Goal: Task Accomplishment & Management: Complete application form

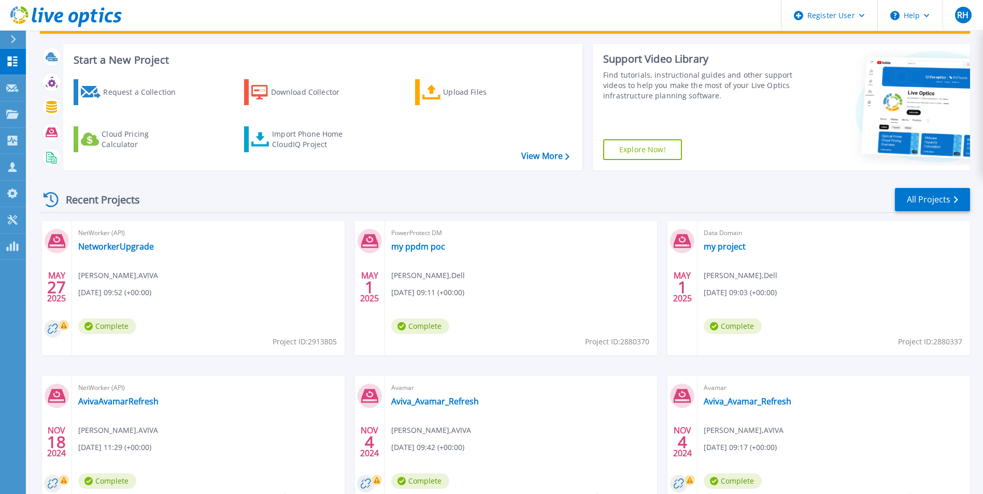
scroll to position [123, 0]
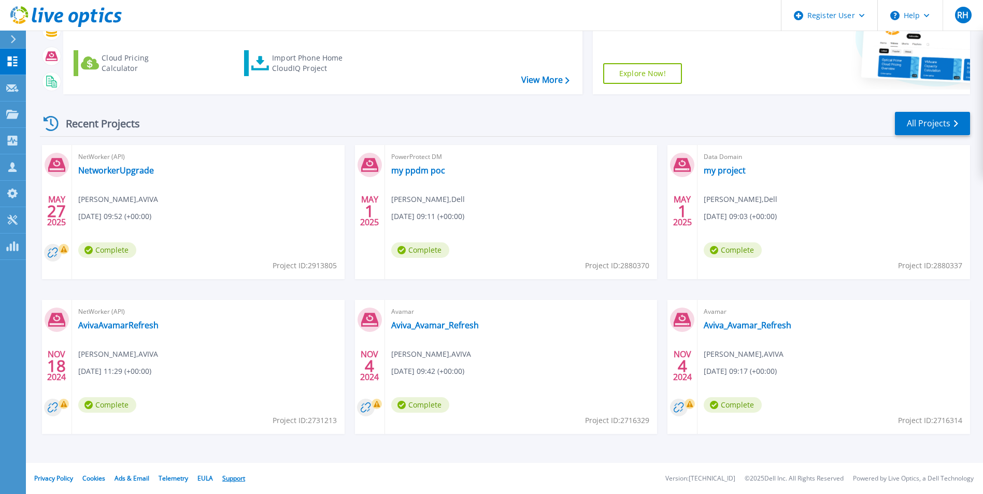
click at [237, 475] on link "Support" at bounding box center [233, 478] width 23 height 9
click at [925, 13] on button "Help" at bounding box center [910, 15] width 65 height 31
click at [910, 46] on link "Explore Helpful Articles" at bounding box center [936, 44] width 116 height 25
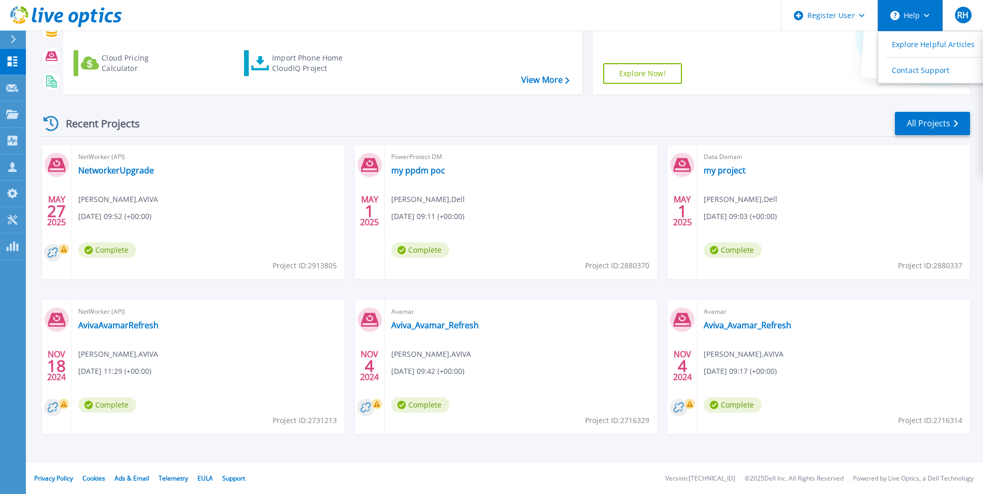
click at [892, 16] on circle at bounding box center [894, 15] width 9 height 9
click at [920, 12] on button "Help" at bounding box center [910, 15] width 65 height 31
click at [17, 87] on icon at bounding box center [12, 88] width 12 height 8
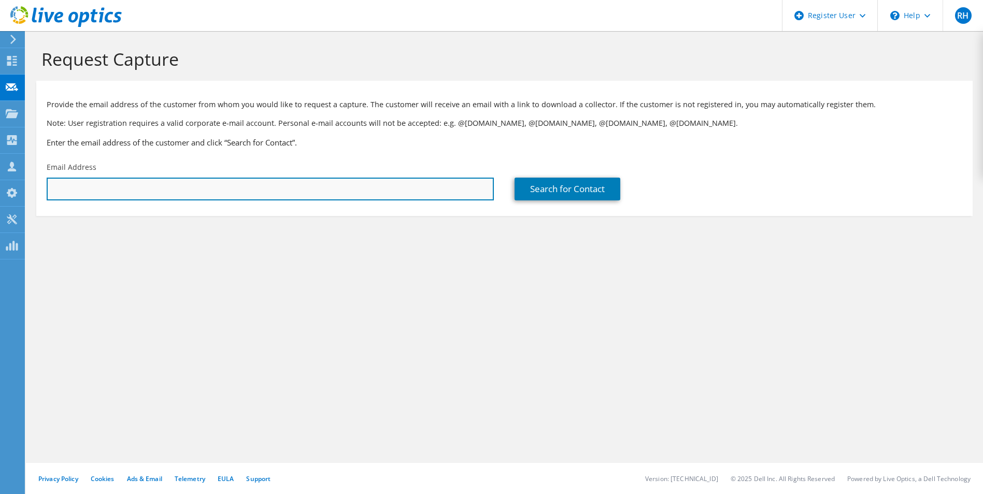
paste input "[PERSON_NAME] <[PERSON_NAME][EMAIL_ADDRESS][PERSON_NAME][DOMAIN_NAME]>"
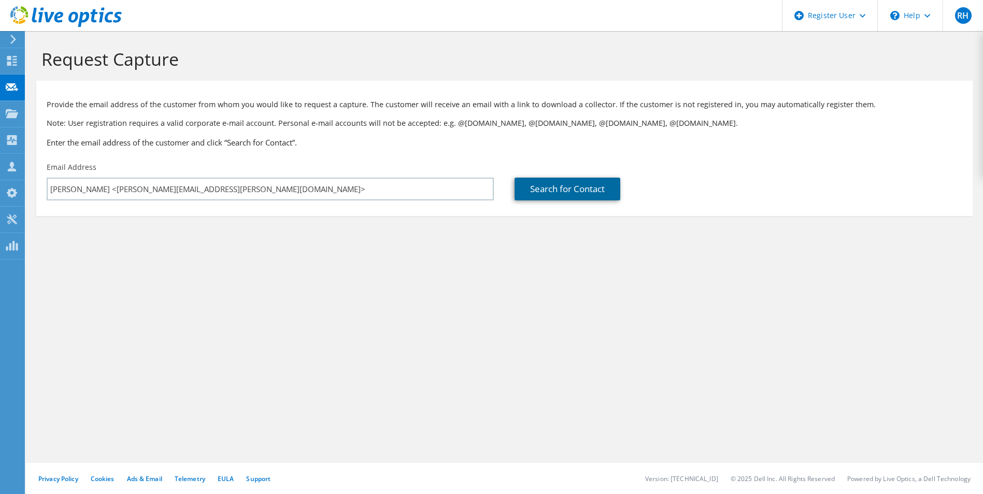
click at [560, 188] on link "Search for Contact" at bounding box center [567, 189] width 106 height 23
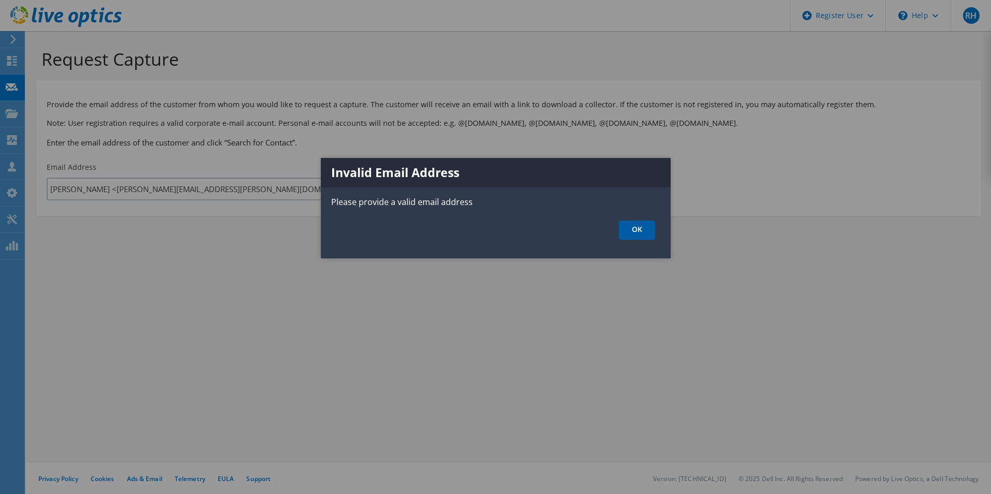
click at [637, 226] on link "OK" at bounding box center [637, 230] width 36 height 19
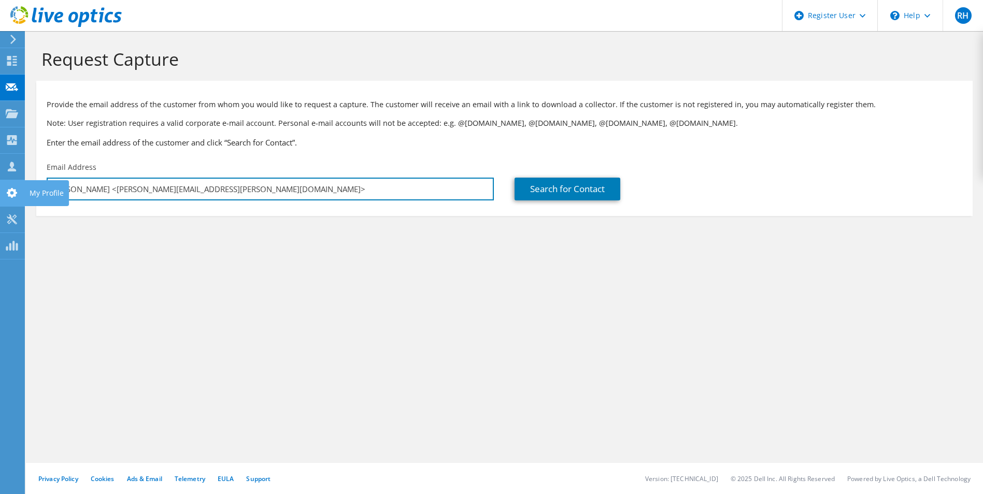
drag, startPoint x: 111, startPoint y: 190, endPoint x: 22, endPoint y: 191, distance: 89.6
click at [22, 191] on div "RH Dell User Rob Hildick Rob.Hildick@dell.com Dell My Profile Log Out \n Help E…" at bounding box center [491, 247] width 983 height 494
click at [111, 187] on input "Srinivas Arigela <srinivas.arigela@hcltech.com>" at bounding box center [270, 189] width 447 height 23
drag, startPoint x: 111, startPoint y: 187, endPoint x: -2, endPoint y: 180, distance: 113.7
click at [0, 180] on html "RH Dell User Rob Hildick Rob.Hildick@dell.com Dell My Profile Log Out \n Help E…" at bounding box center [491, 247] width 983 height 494
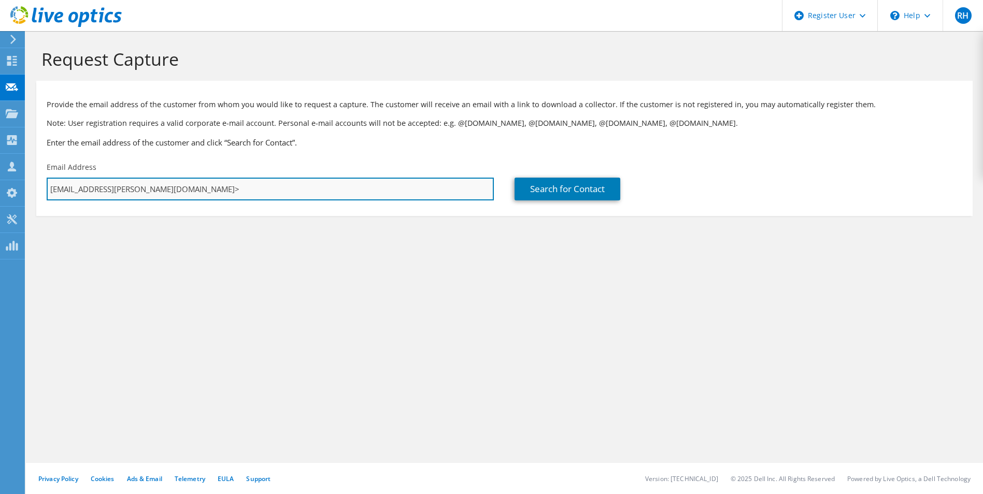
click at [175, 183] on input "srinivas.arigela@hcltech.com>" at bounding box center [270, 189] width 447 height 23
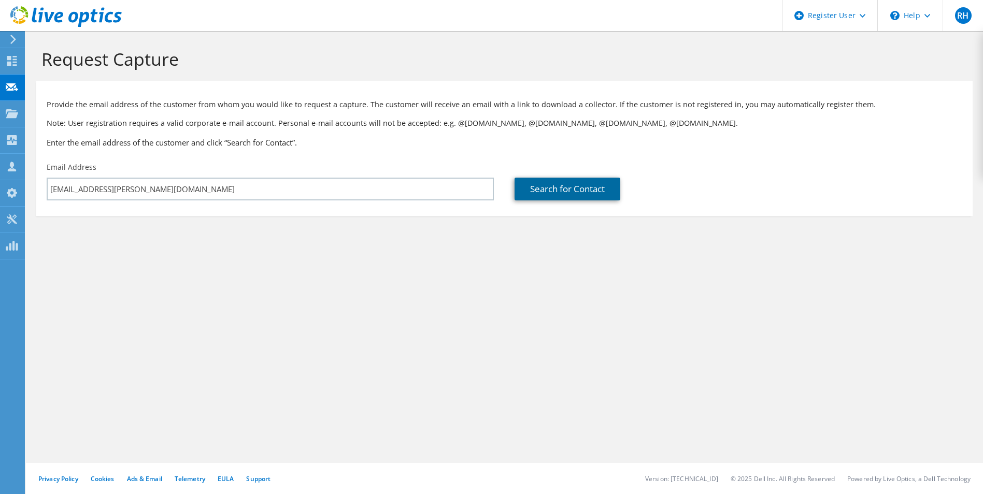
click at [552, 192] on link "Search for Contact" at bounding box center [567, 189] width 106 height 23
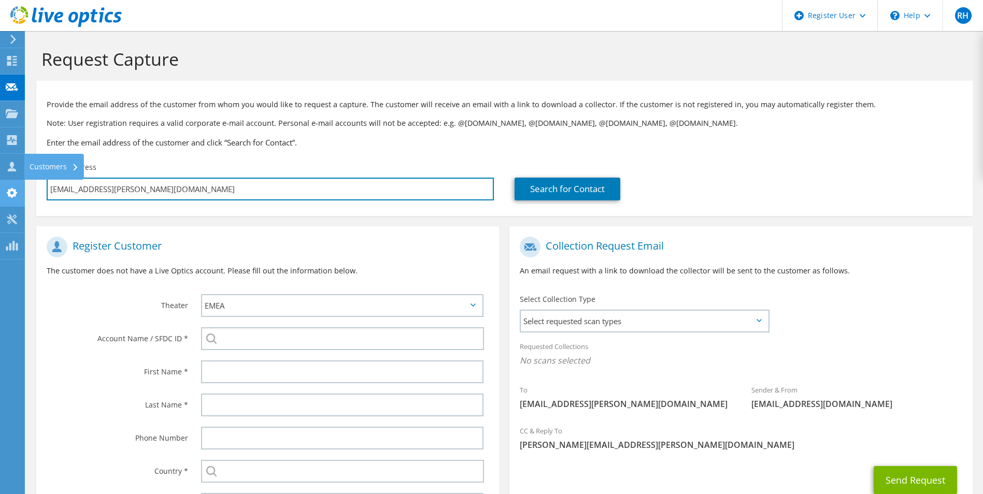
drag, startPoint x: 157, startPoint y: 190, endPoint x: 0, endPoint y: 182, distance: 157.7
click at [0, 181] on html "RH Dell User Rob Hildick Rob.Hildick@dell.com Dell My Profile Log Out \n Help E…" at bounding box center [491, 247] width 983 height 494
paste input "Brijmohan Sharma <brijmohan.sharma@hcltech.com>"
type input "Brijmohan Sharma <brijmohan.sharma@hcltech.com>"
type input "Select"
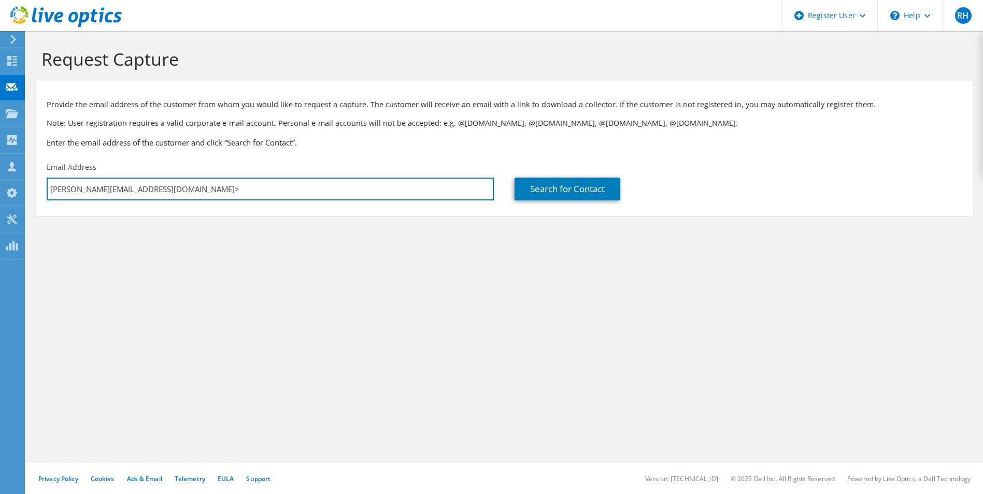
drag, startPoint x: 125, startPoint y: 190, endPoint x: 31, endPoint y: 202, distance: 95.0
click at [31, 202] on section "Request Capture Provide the email address of the customer from whom you would l…" at bounding box center [504, 149] width 957 height 237
click at [184, 190] on input "brijmohan.sharma@hcltech.com>" at bounding box center [270, 189] width 447 height 23
type input "brijmohan.sharma@hcltech.com"
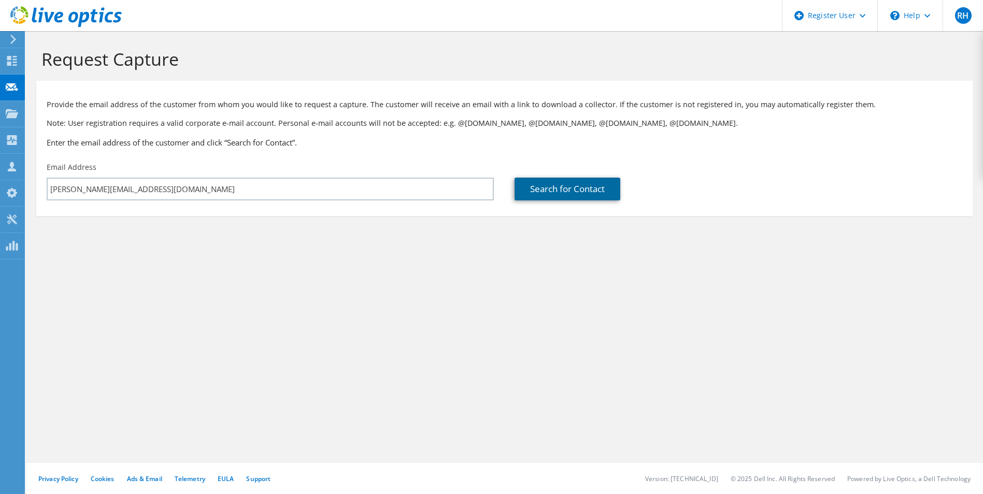
click at [552, 184] on link "Search for Contact" at bounding box center [567, 189] width 106 height 23
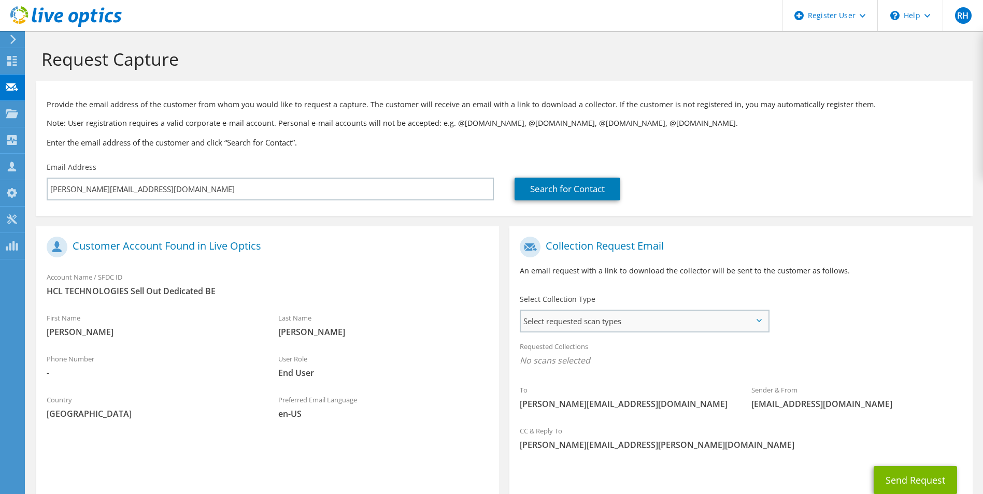
click at [746, 324] on span "Select requested scan types" at bounding box center [644, 321] width 247 height 21
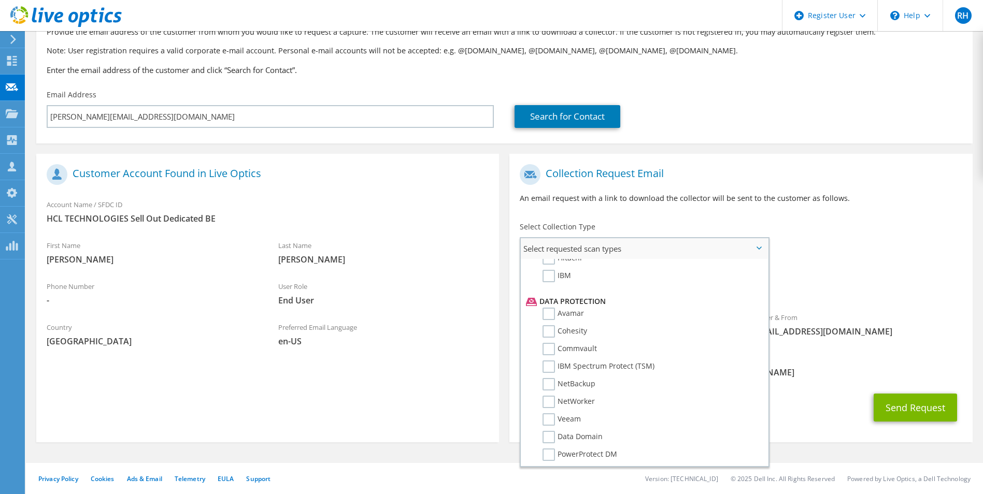
scroll to position [457, 0]
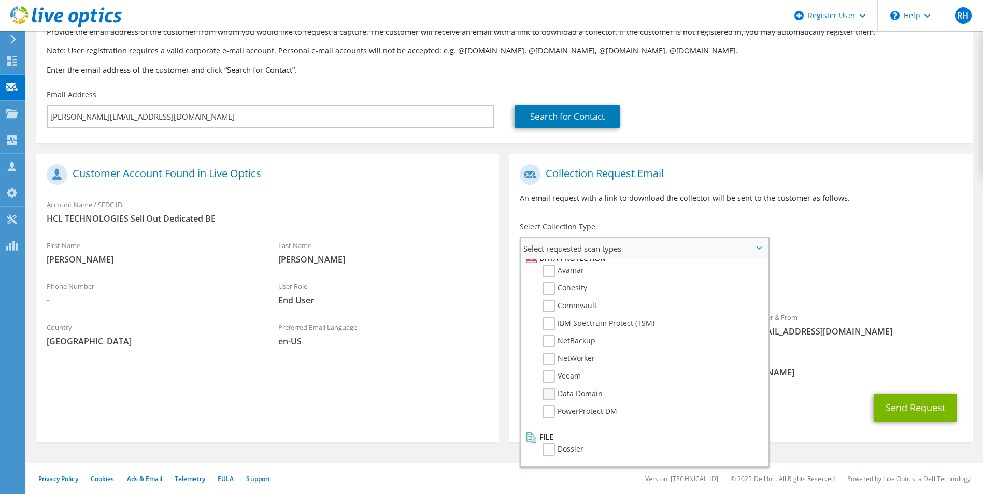
click at [546, 395] on label "Data Domain" at bounding box center [572, 394] width 60 height 12
click at [0, 0] on input "Data Domain" at bounding box center [0, 0] width 0 height 0
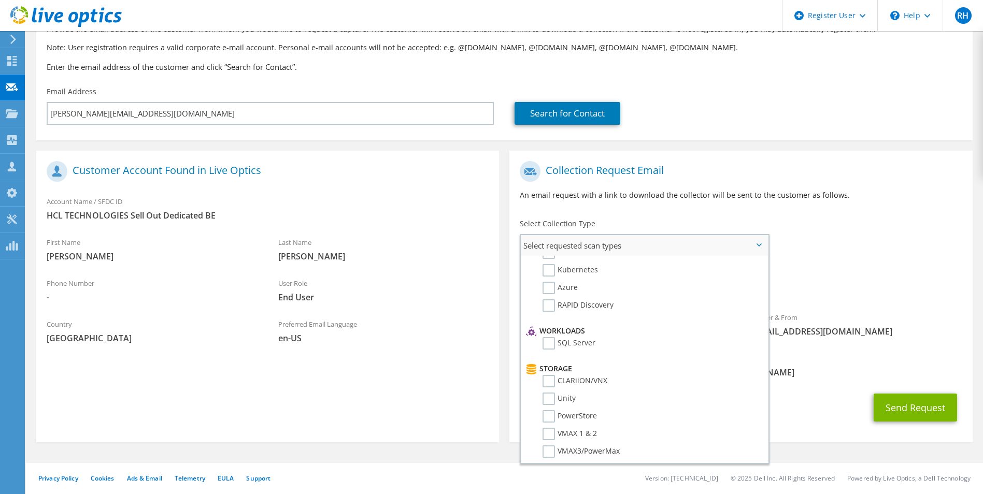
scroll to position [259, 0]
click at [804, 413] on div "Send Request" at bounding box center [740, 408] width 463 height 38
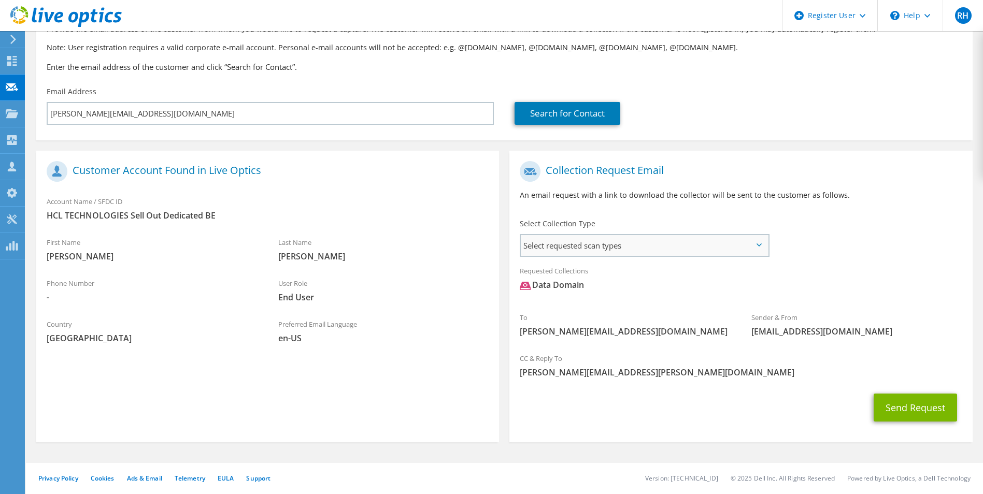
click at [613, 245] on span "Select requested scan types" at bounding box center [644, 245] width 247 height 21
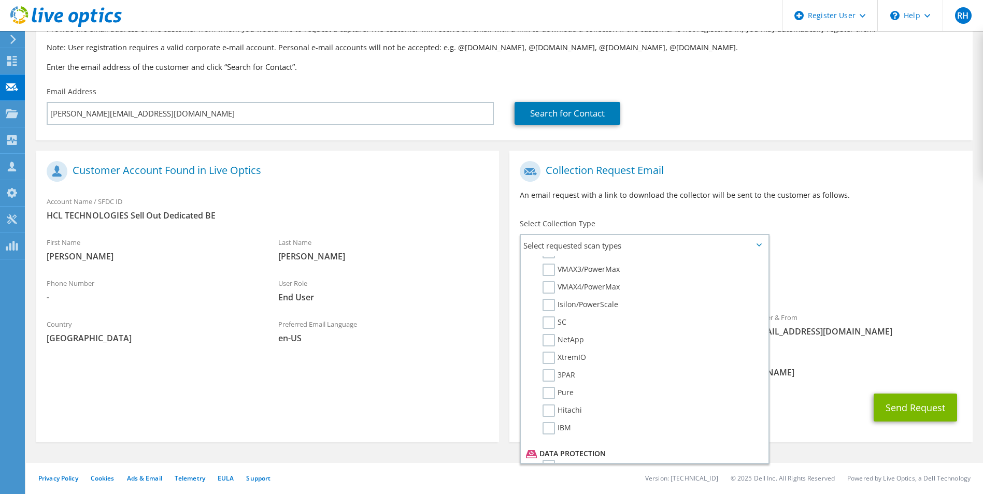
click at [822, 256] on div "To brijmohan.sharma@hcltech.com Sender & From liveoptics@liveoptics.com" at bounding box center [740, 252] width 463 height 192
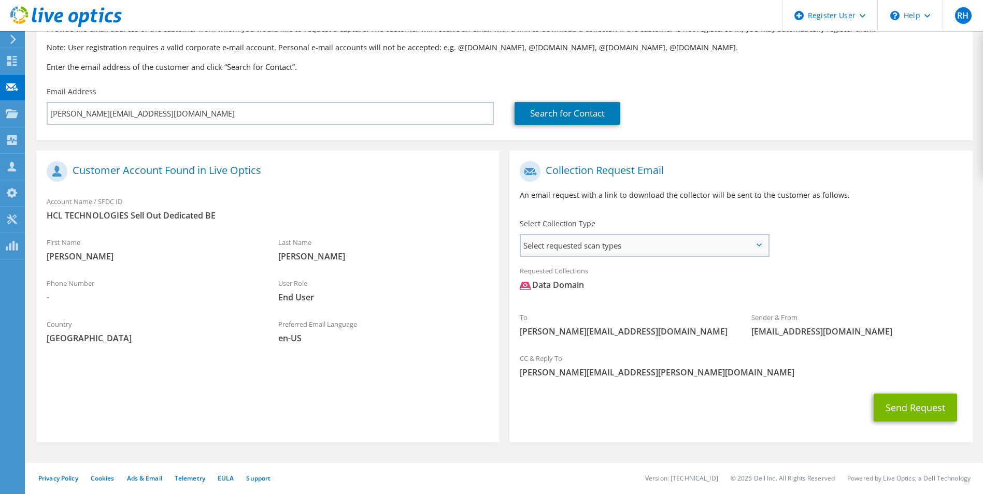
click at [669, 251] on span "Select requested scan types" at bounding box center [644, 245] width 247 height 21
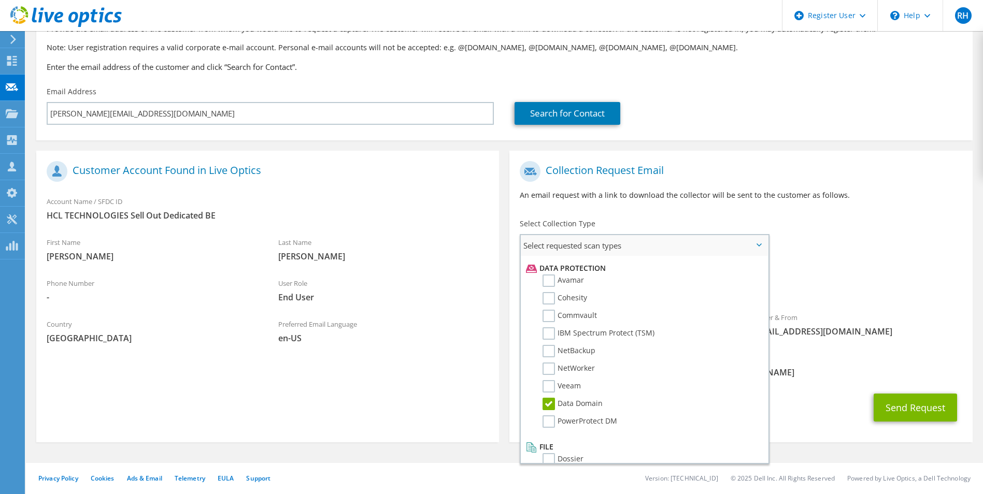
scroll to position [457, 0]
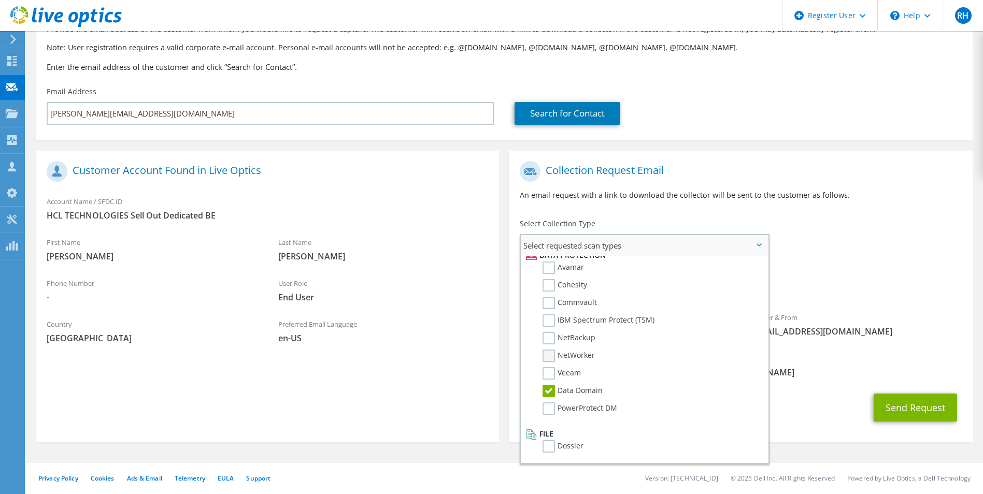
click at [547, 359] on label "NetWorker" at bounding box center [568, 356] width 52 height 12
click at [0, 0] on input "NetWorker" at bounding box center [0, 0] width 0 height 0
click at [852, 356] on div "CC & Reply To Rob.Hildick@dell.com" at bounding box center [740, 366] width 463 height 36
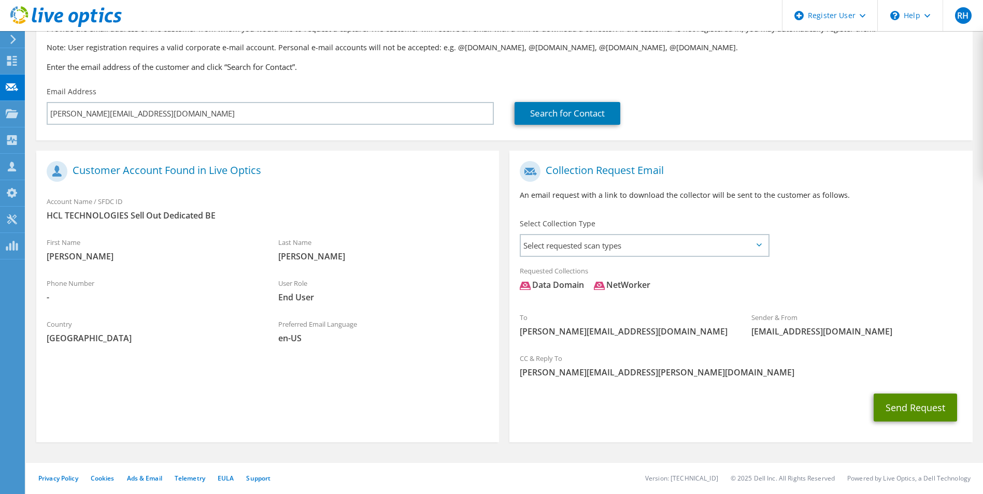
click at [902, 408] on button "Send Request" at bounding box center [914, 408] width 83 height 28
